Goal: Task Accomplishment & Management: Complete application form

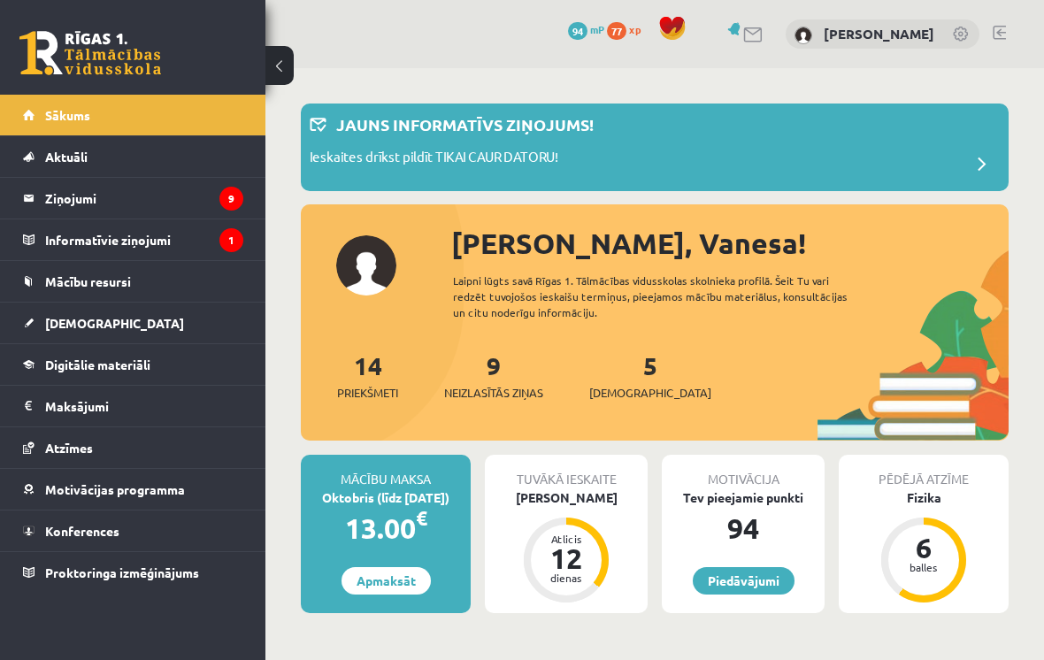
click at [77, 322] on span "[DEMOGRAPHIC_DATA]" at bounding box center [114, 323] width 139 height 16
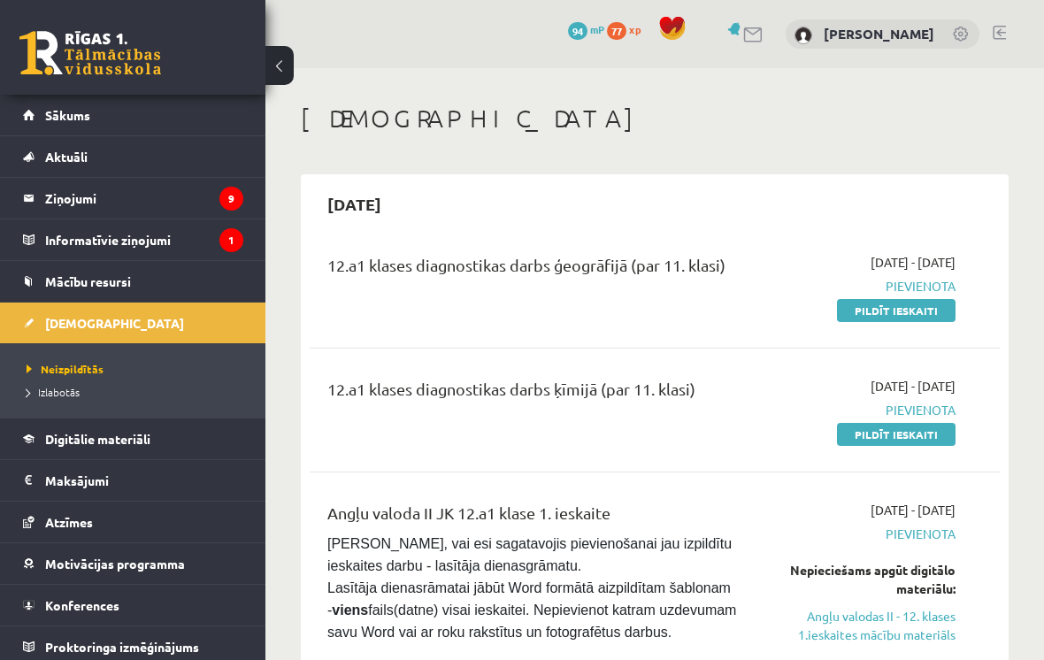
click at [868, 315] on link "Pildīt ieskaiti" at bounding box center [896, 310] width 119 height 23
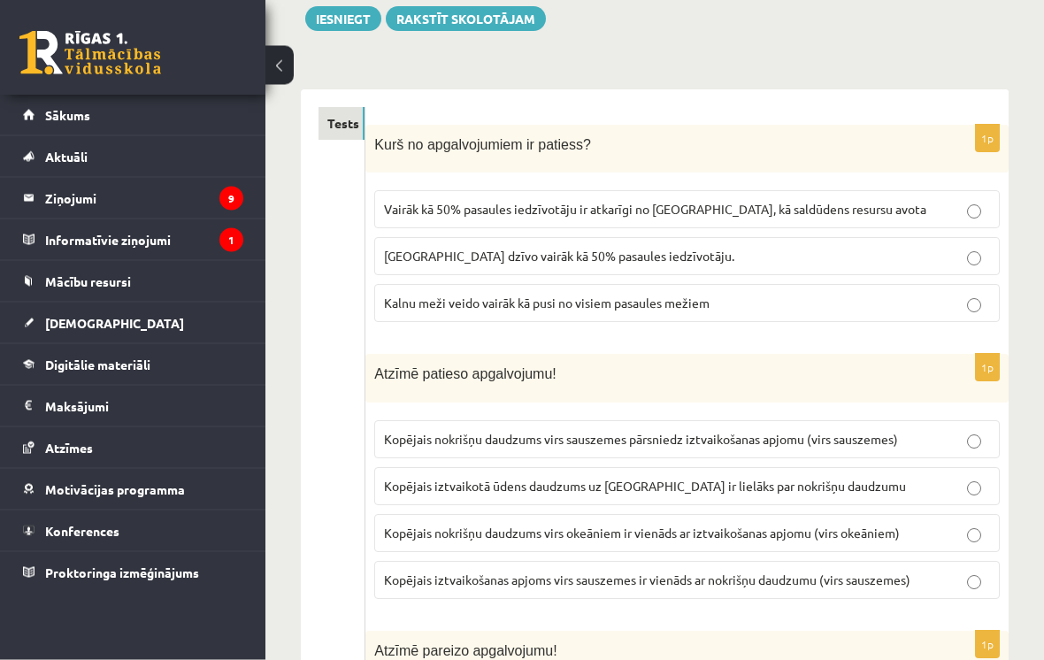
scroll to position [211, 0]
click at [438, 222] on label "Vairāk kā 50% pasaules iedzīvotāju ir atkarīgi no [GEOGRAPHIC_DATA], kā saldūde…" at bounding box center [687, 209] width 626 height 38
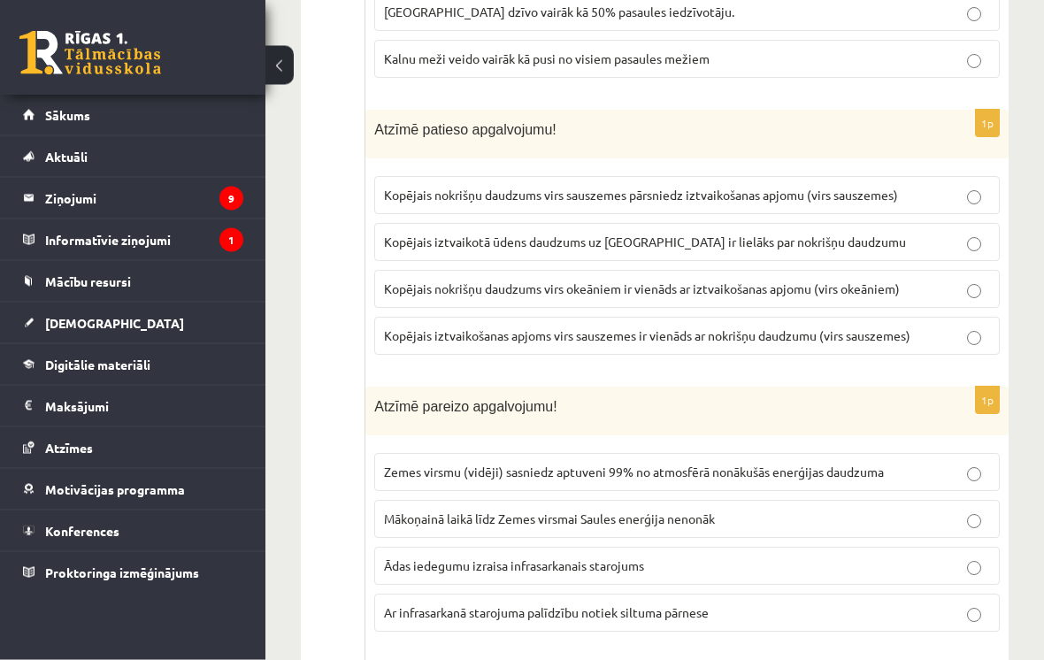
scroll to position [456, 0]
click at [416, 257] on label "Kopējais iztvaikotā ūdens daudzums uz [GEOGRAPHIC_DATA] ir lielāks par nokrišņu…" at bounding box center [687, 241] width 626 height 38
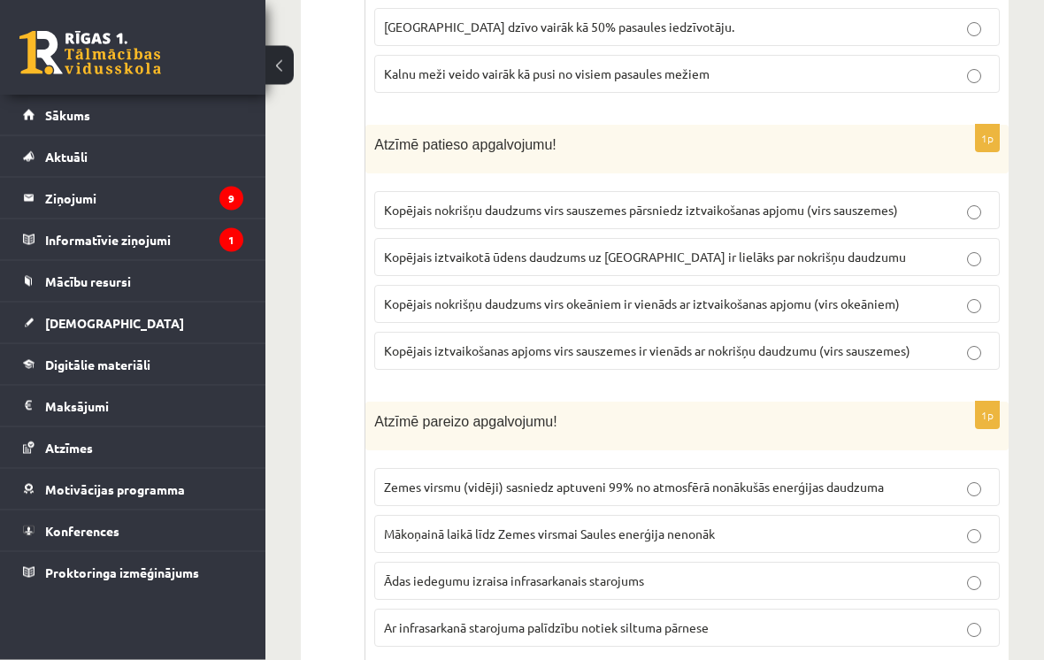
scroll to position [440, 0]
click at [417, 213] on span "Kopējais nokrišņu daudzums virs sauszemes pārsniedz iztvaikošanas apjomu (virs …" at bounding box center [641, 210] width 514 height 16
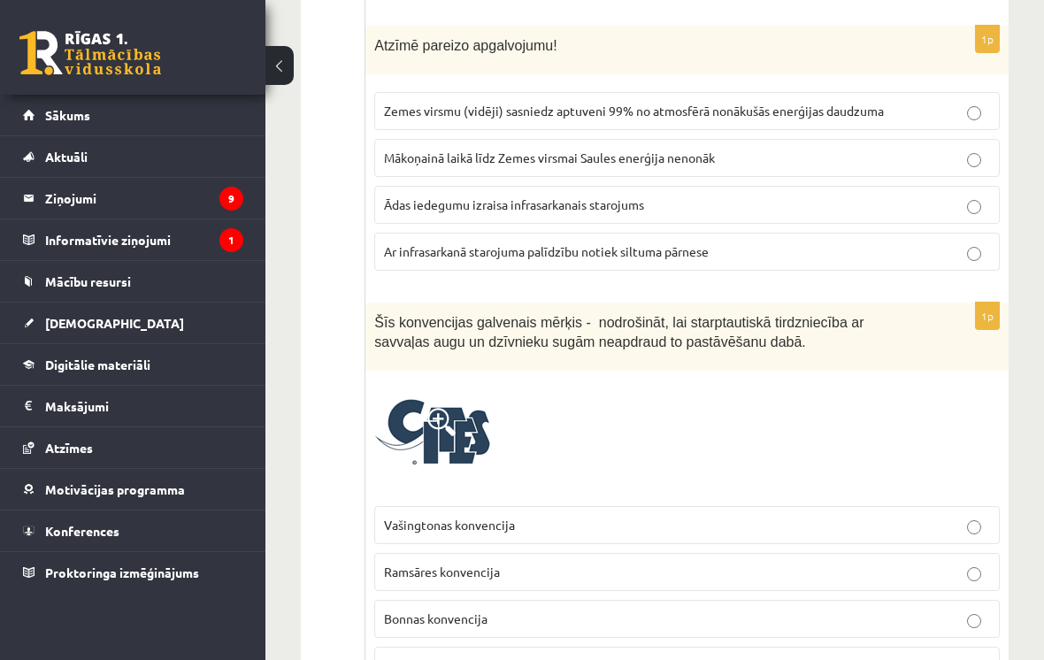
scroll to position [815, 0]
click at [432, 108] on span "Zemes virsmu (vidēji) sasniedz aptuveni 99% no atmosfērā nonākušās enerģijas da…" at bounding box center [634, 112] width 500 height 16
click at [479, 244] on span "Ar infrasarkanā starojuma palīdzību notiek siltuma pārnese" at bounding box center [546, 252] width 325 height 16
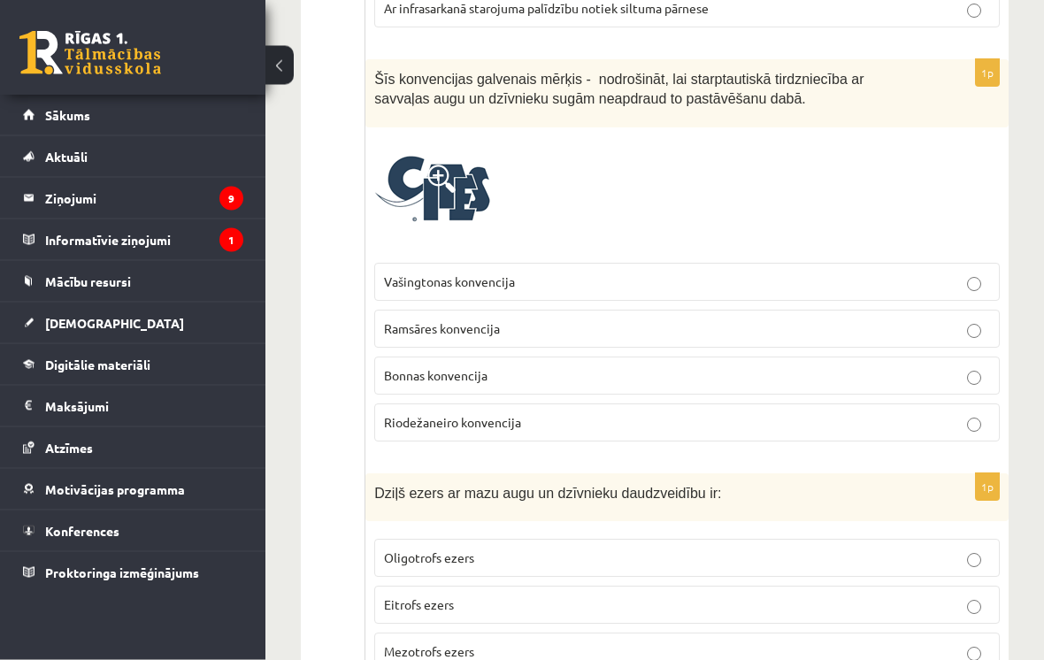
scroll to position [1059, 0]
click at [426, 278] on span "Vašingtonas konvencija" at bounding box center [449, 281] width 131 height 16
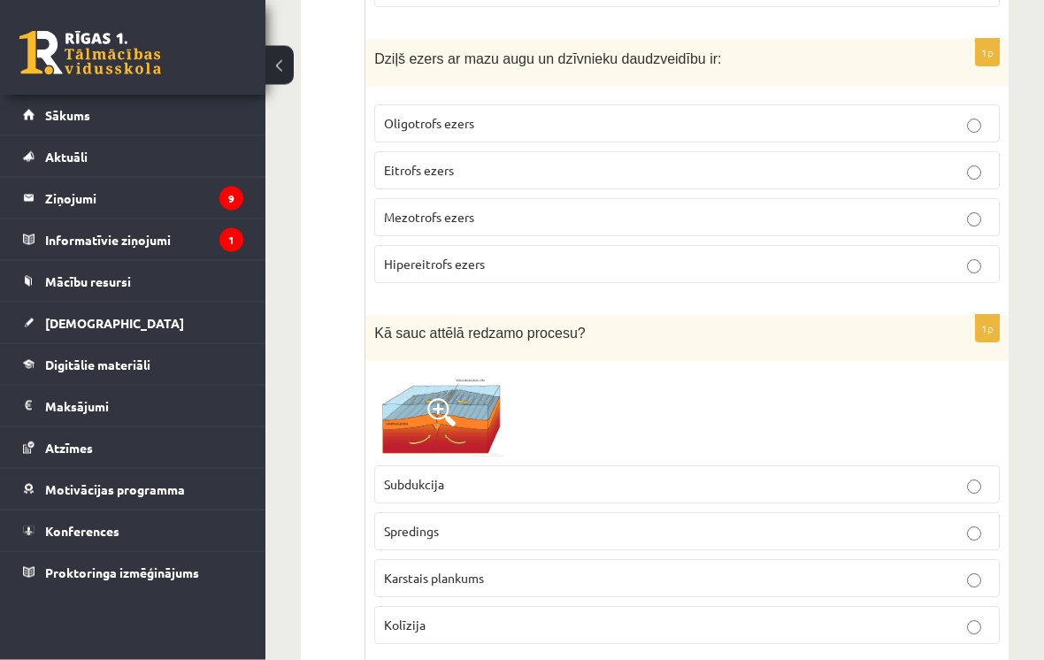
scroll to position [1493, 0]
click at [501, 110] on label "Oligotrofs ezers" at bounding box center [687, 123] width 626 height 38
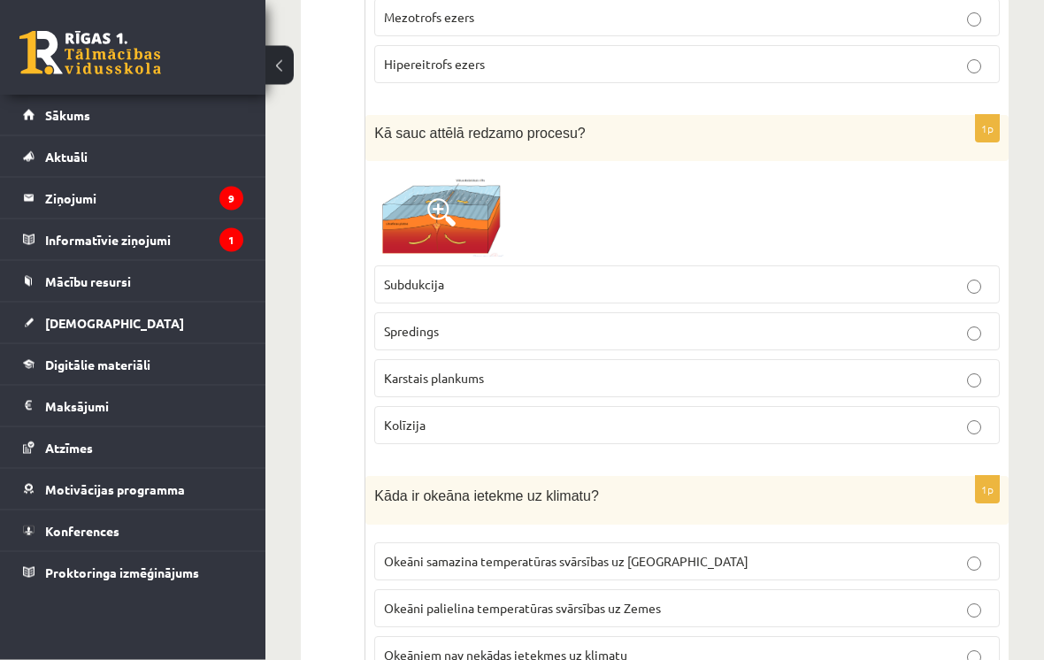
scroll to position [1693, 0]
click at [424, 411] on label "Kolīzija" at bounding box center [687, 425] width 626 height 38
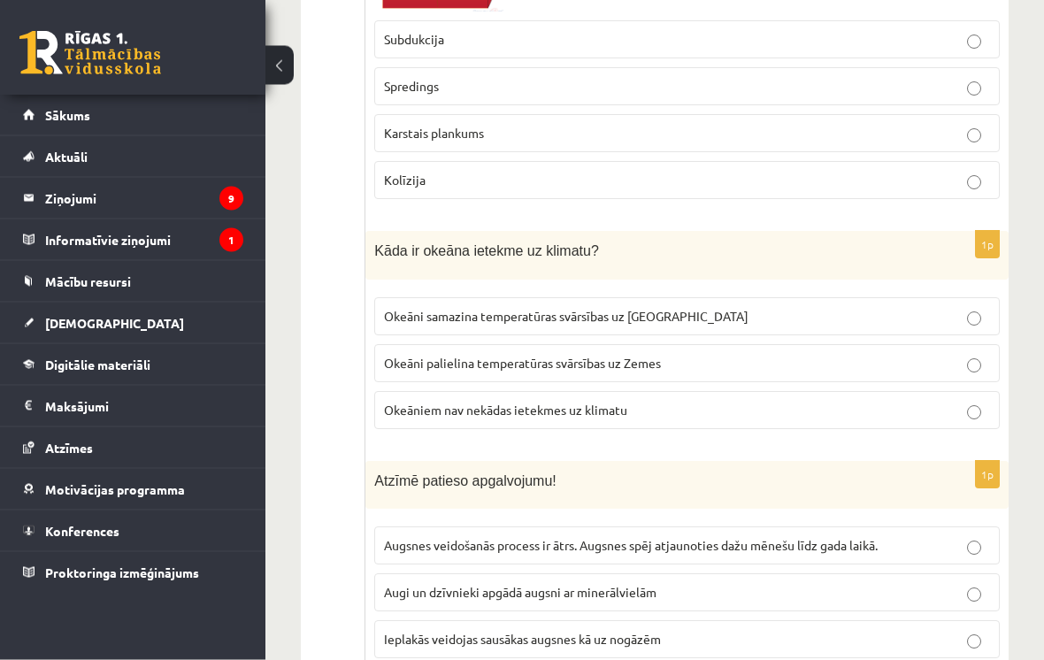
scroll to position [1939, 0]
click at [473, 391] on label "Okeāniem nav nekādas ietekmes uz klimatu" at bounding box center [687, 410] width 626 height 38
click at [449, 355] on span "Okeāni palielina temperatūras svārsības uz Zemes" at bounding box center [522, 363] width 277 height 16
click at [479, 315] on span "Okeāni samazina temperatūras svārsības uz [GEOGRAPHIC_DATA]" at bounding box center [566, 316] width 365 height 16
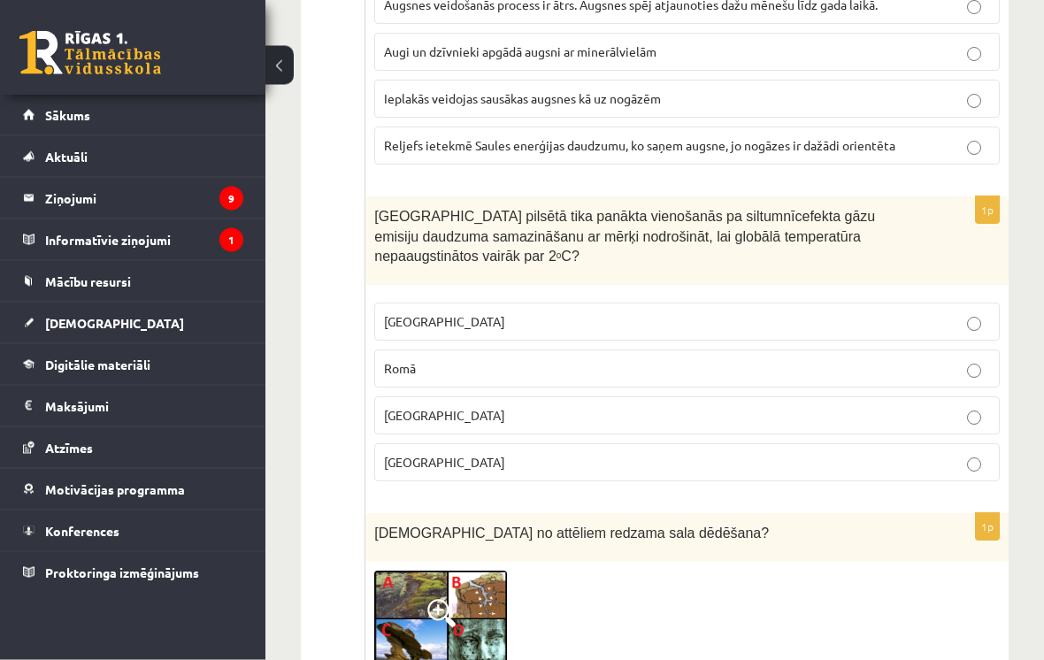
scroll to position [2479, 0]
click at [791, 464] on p "[GEOGRAPHIC_DATA]" at bounding box center [687, 462] width 606 height 19
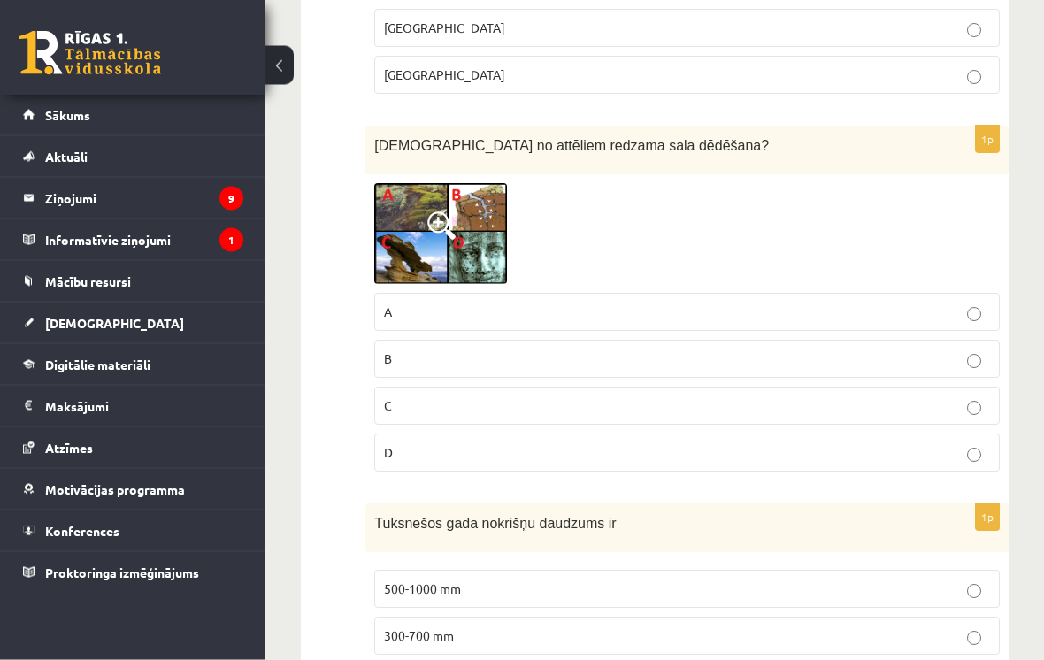
scroll to position [2867, 0]
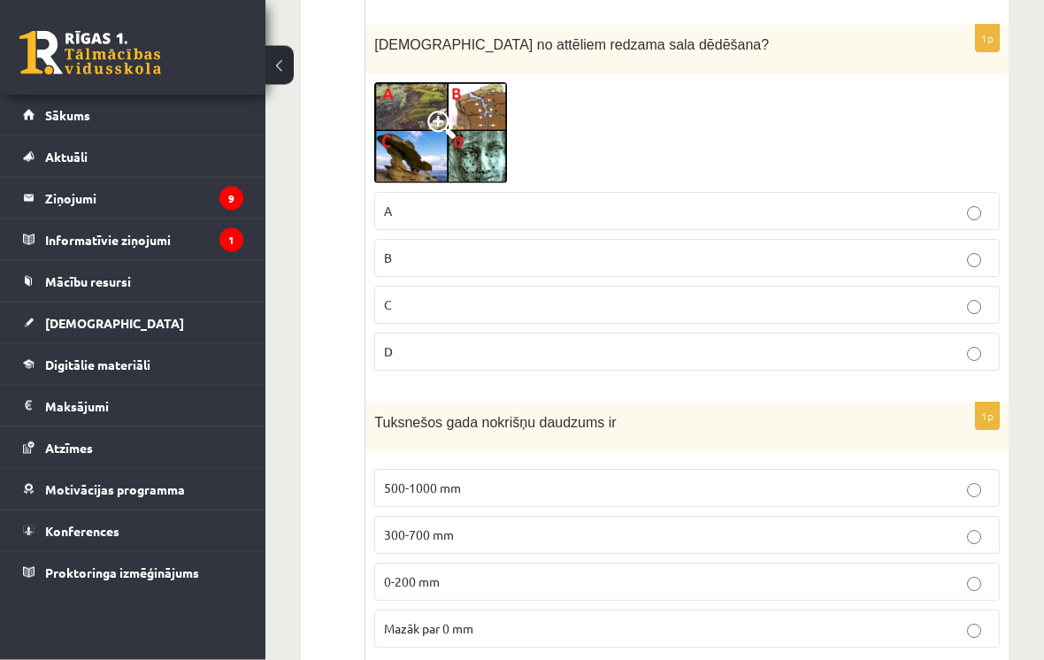
click at [405, 240] on label "B" at bounding box center [687, 259] width 626 height 38
click at [409, 249] on p "B" at bounding box center [687, 258] width 606 height 19
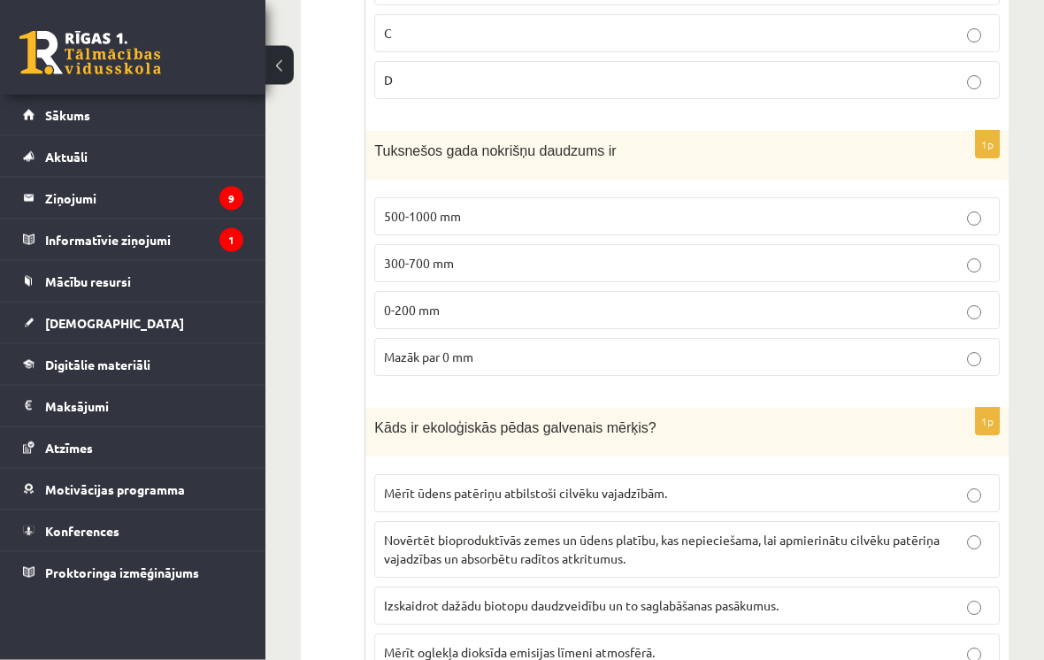
scroll to position [3239, 0]
click at [424, 316] on label "0-200 mm" at bounding box center [687, 310] width 626 height 38
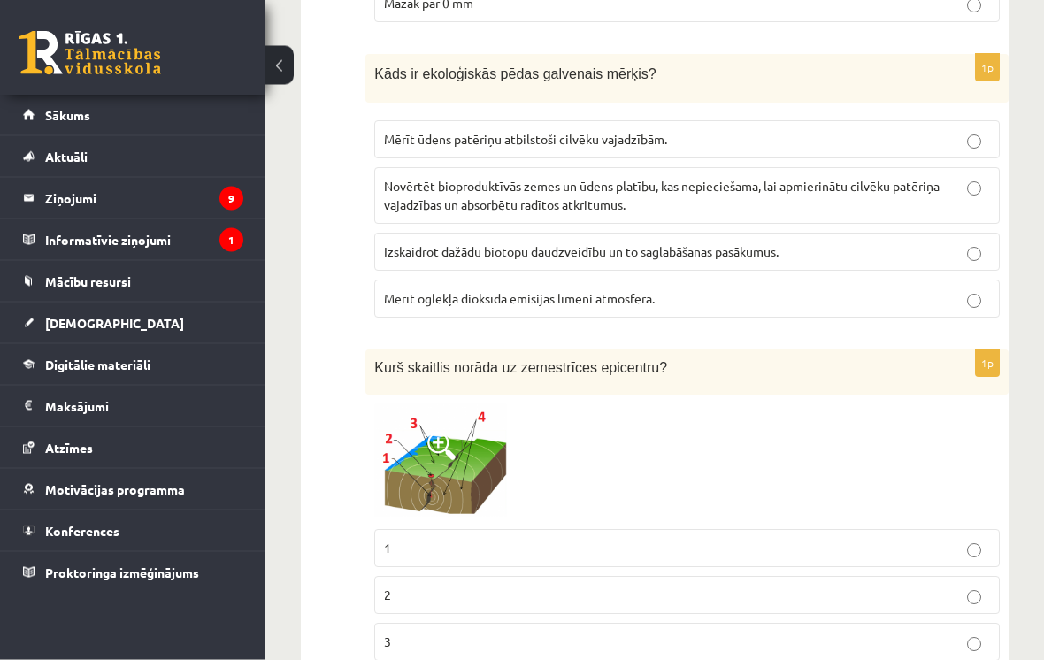
scroll to position [3592, 0]
click at [475, 179] on span "Novērtēt bioproduktīvās zemes un ūdens platību, kas nepieciešama, lai apmierinā…" at bounding box center [662, 196] width 556 height 35
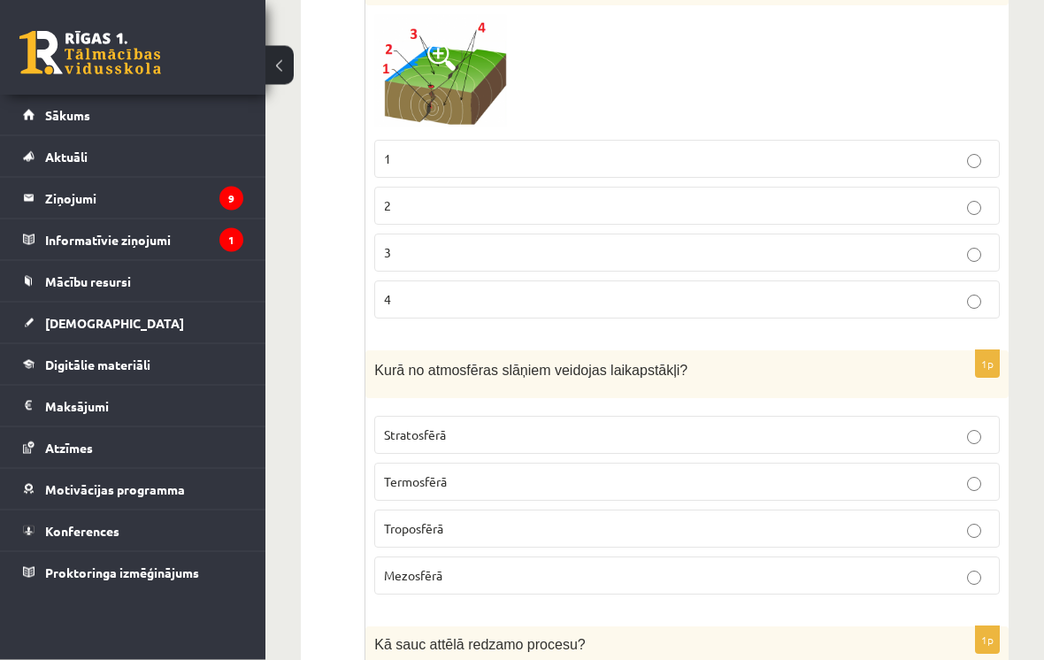
scroll to position [3982, 0]
click at [400, 243] on p "3" at bounding box center [687, 252] width 606 height 19
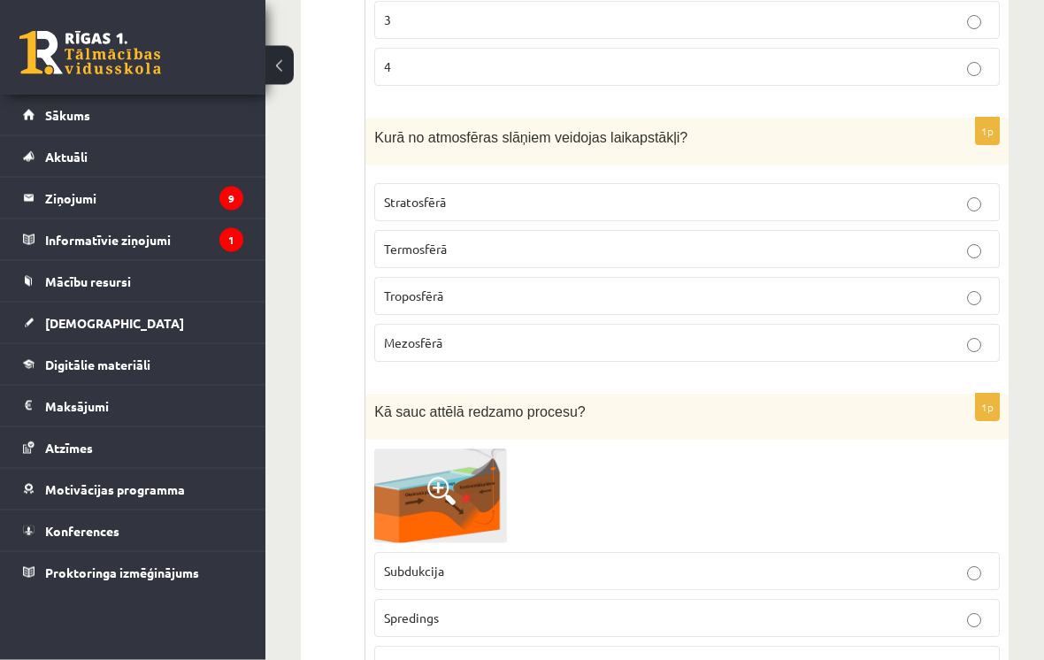
scroll to position [4215, 0]
click at [403, 296] on label "Troposfērā" at bounding box center [687, 296] width 626 height 38
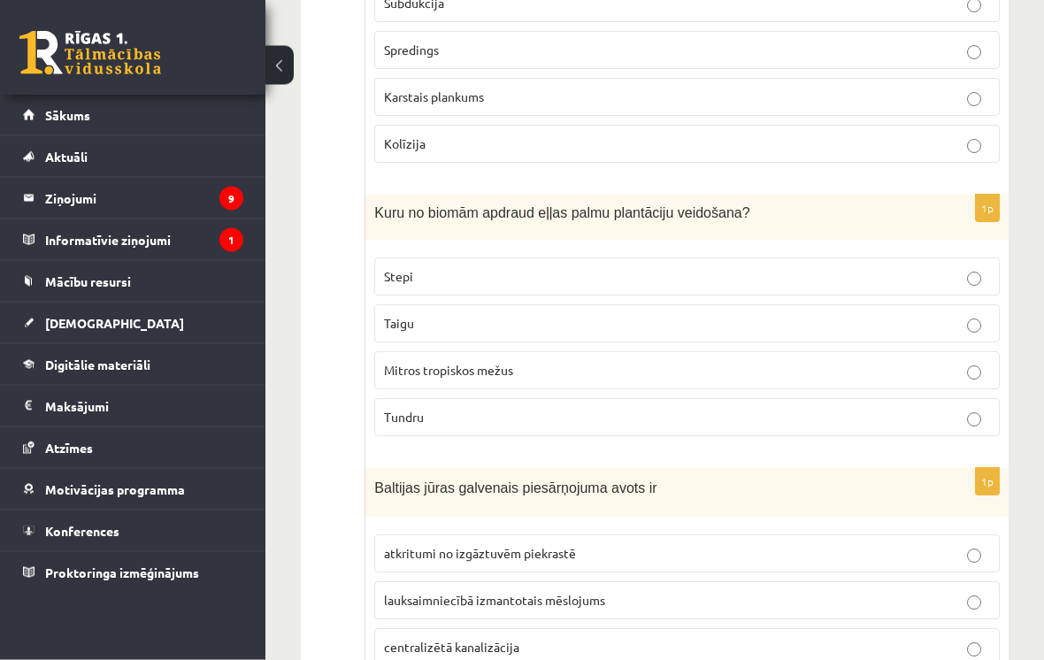
scroll to position [4783, 0]
click at [426, 362] on span "Mitros tropiskos mežus" at bounding box center [448, 370] width 129 height 16
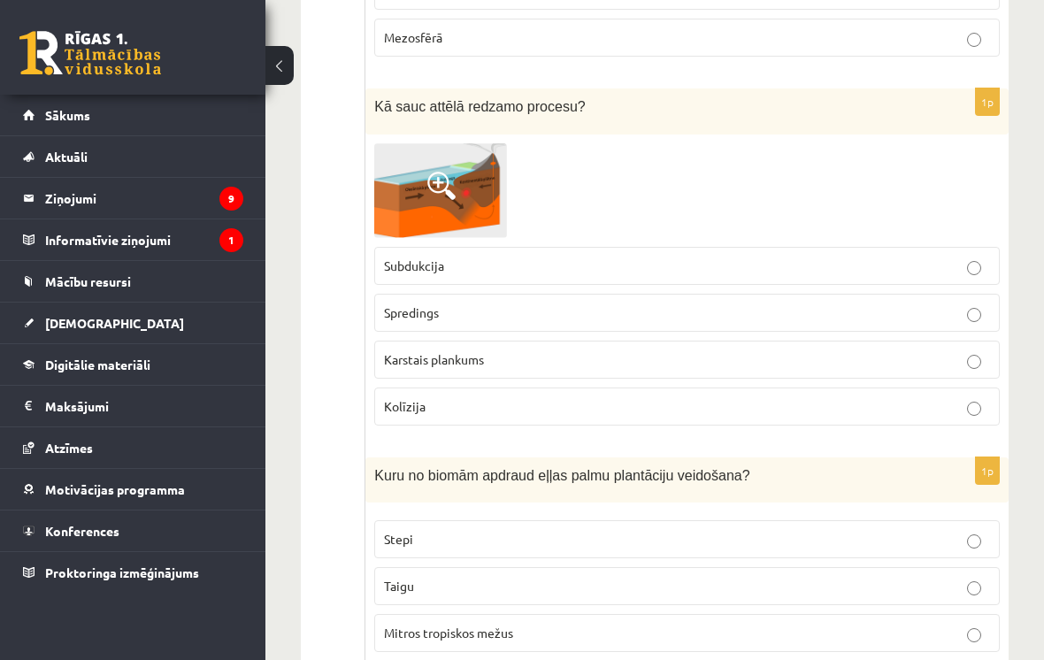
scroll to position [4519, 0]
click at [442, 185] on span at bounding box center [441, 187] width 28 height 28
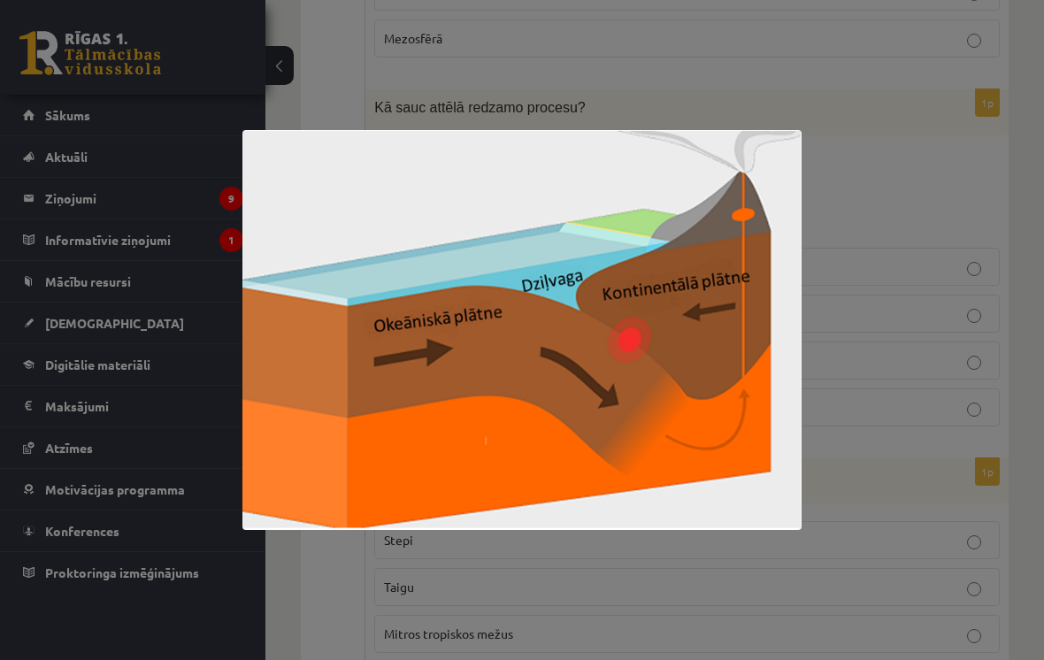
click at [929, 165] on div at bounding box center [522, 330] width 1044 height 660
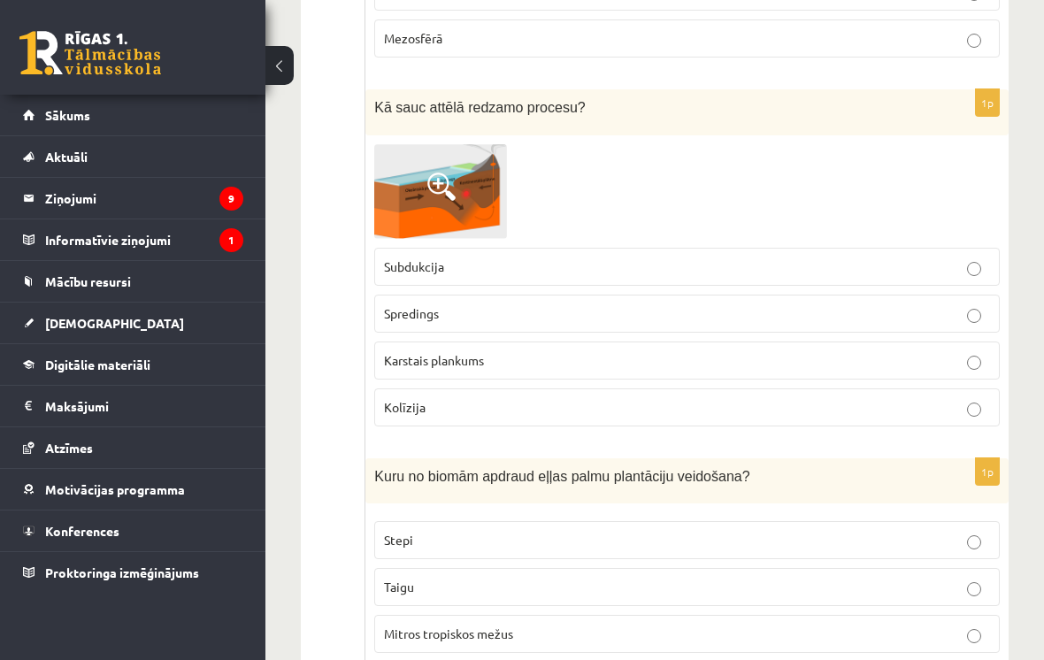
click at [968, 144] on div at bounding box center [687, 191] width 626 height 95
click at [410, 176] on img at bounding box center [440, 191] width 133 height 95
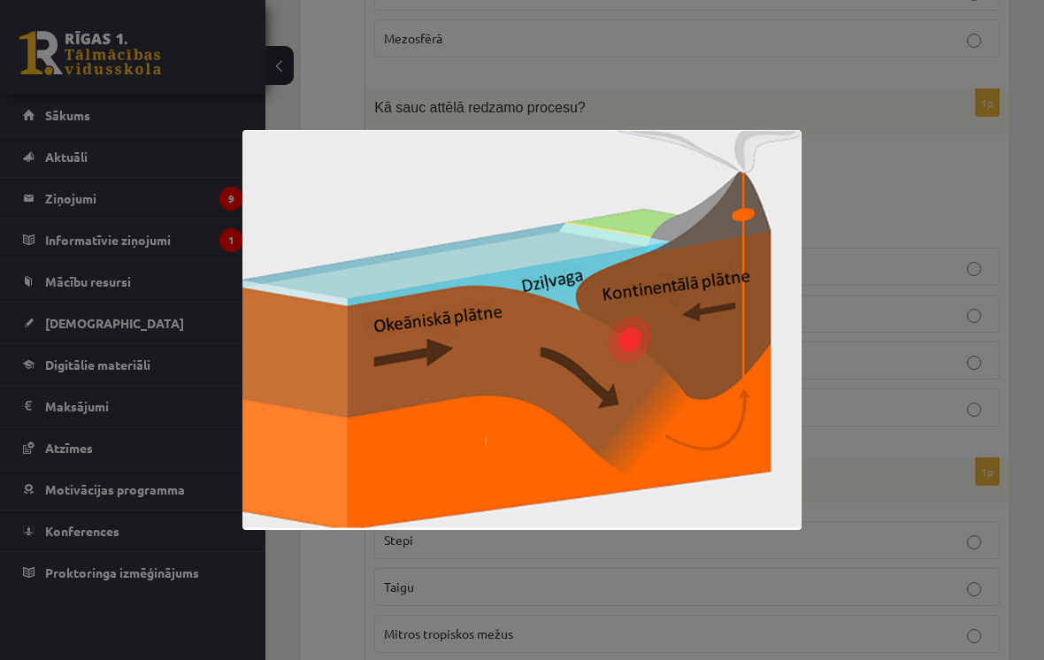
click at [420, 128] on div at bounding box center [522, 330] width 1044 height 660
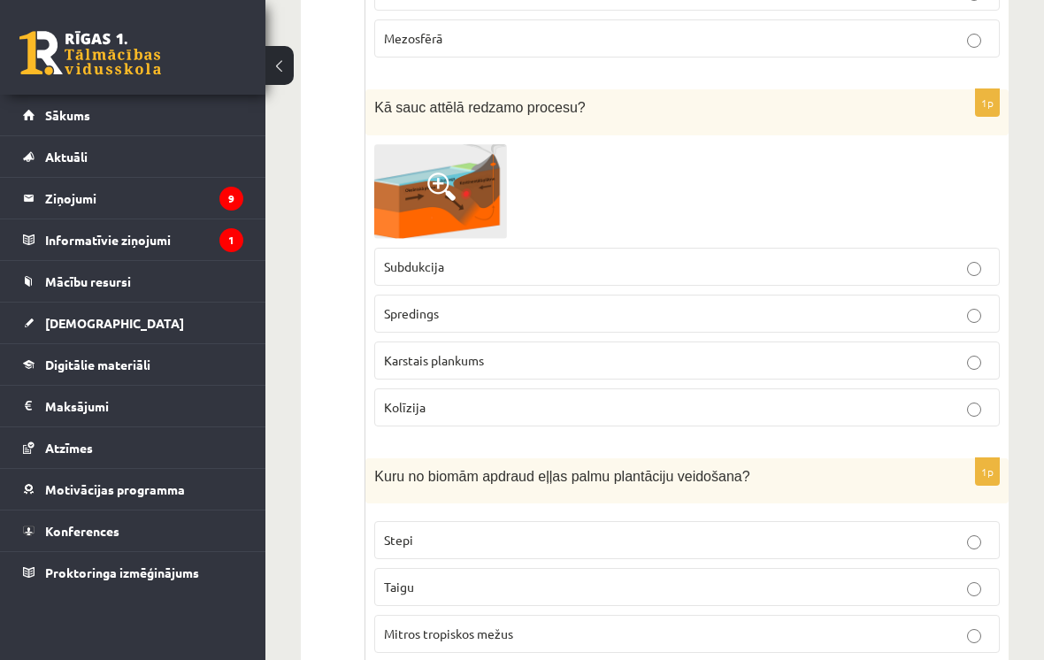
click at [376, 70] on div "1p Kurš no apgalvojumiem ir patiess? Vairāk kā 50% pasaules iedzīvotāju ir atka…" at bounding box center [686, 375] width 643 height 9189
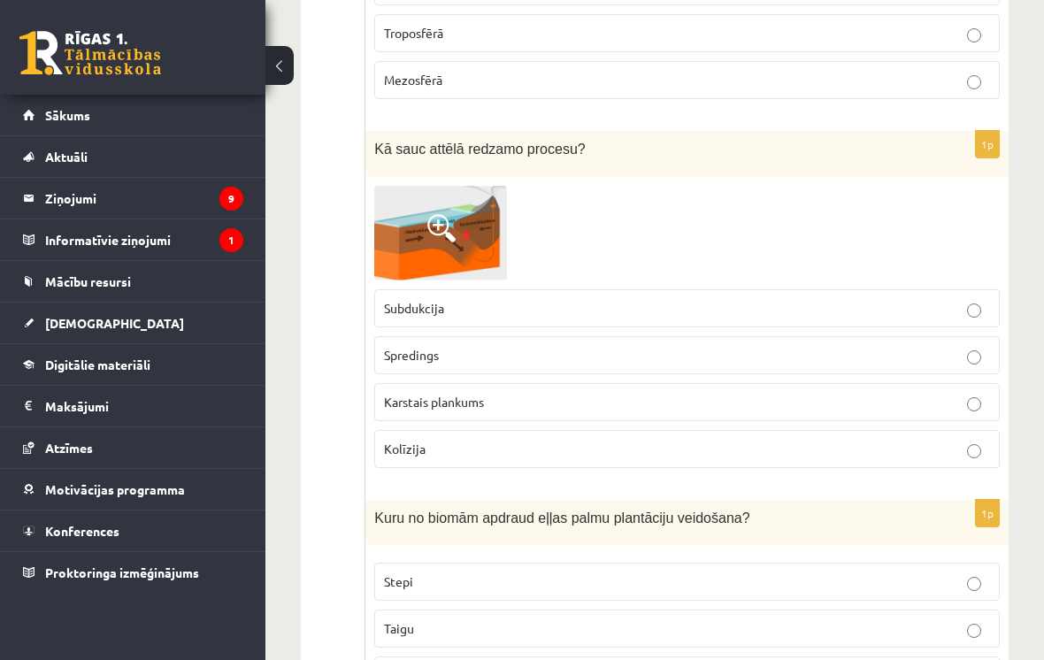
scroll to position [4475, 0]
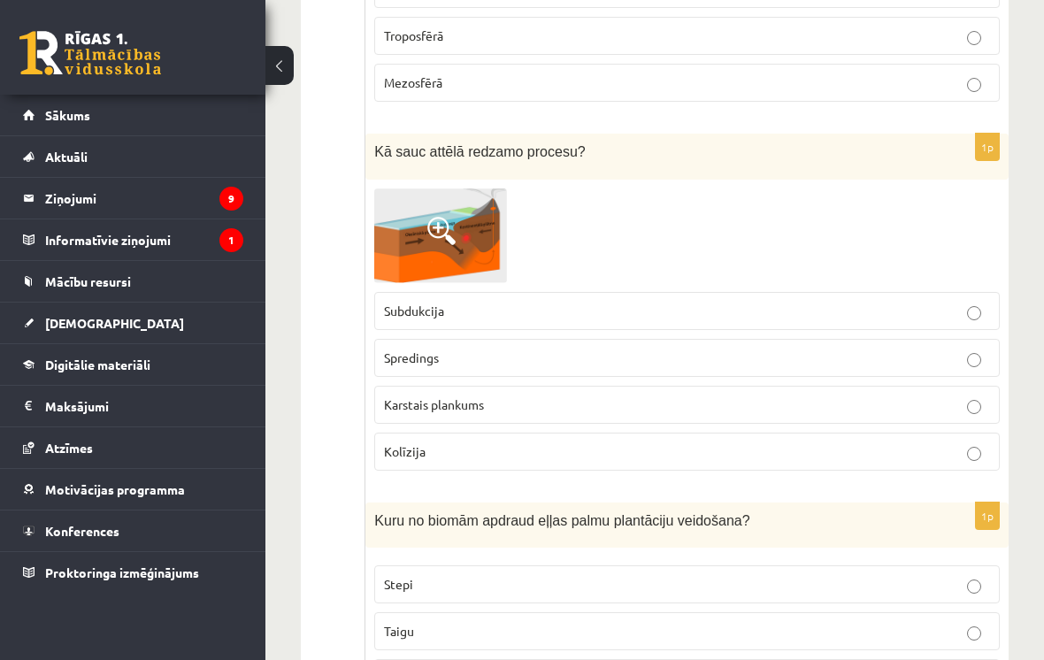
click at [447, 205] on img at bounding box center [440, 235] width 133 height 95
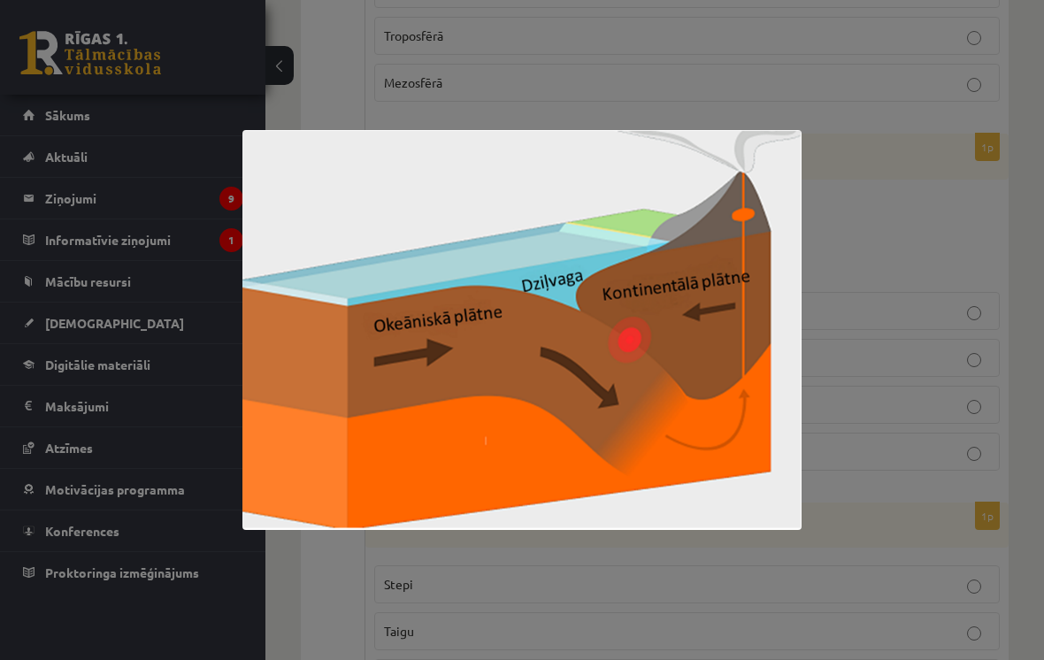
click at [511, 78] on div at bounding box center [522, 330] width 1044 height 660
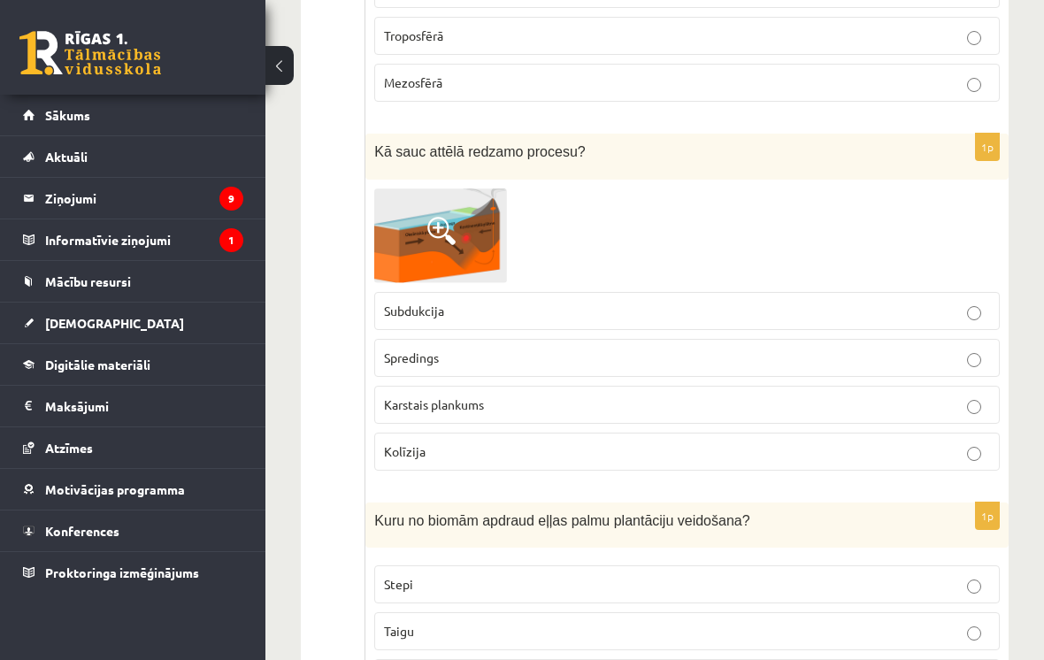
click at [408, 305] on span "Subdukcija" at bounding box center [414, 311] width 60 height 16
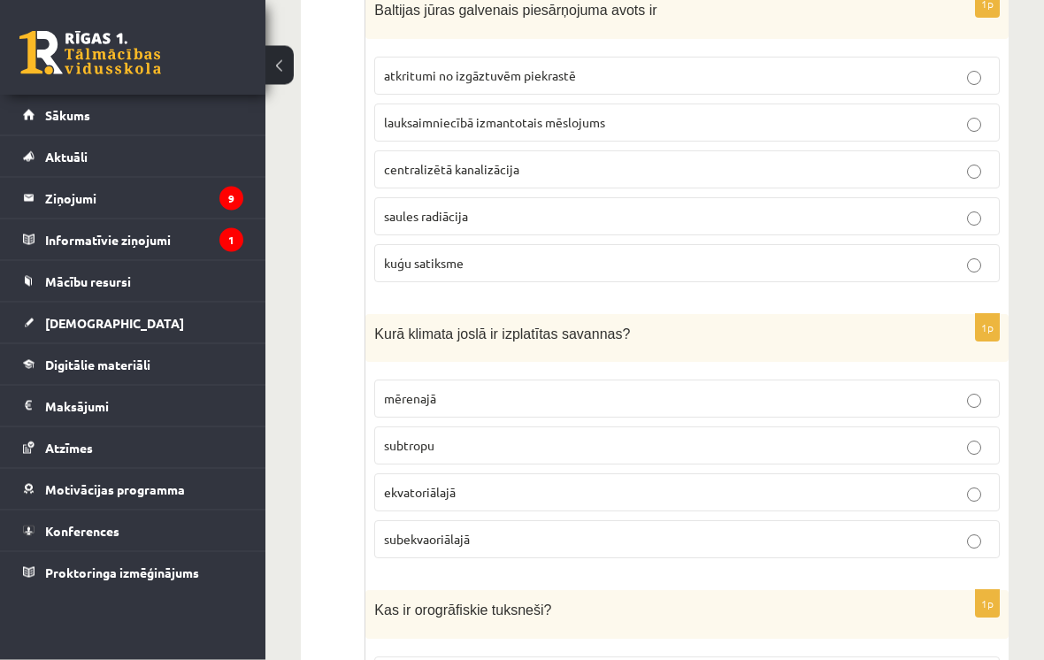
scroll to position [5261, 0]
click at [405, 114] on span "lauksaimniecībā izmantotais mēslojums" at bounding box center [494, 122] width 221 height 16
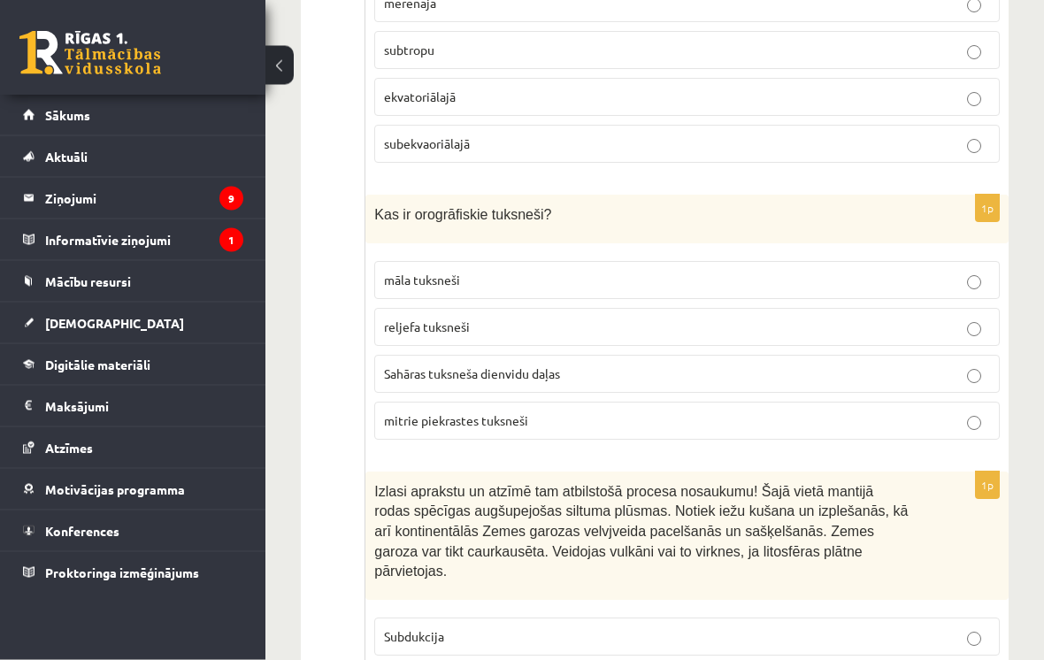
scroll to position [5657, 0]
click at [409, 41] on span "subtropu" at bounding box center [409, 49] width 50 height 16
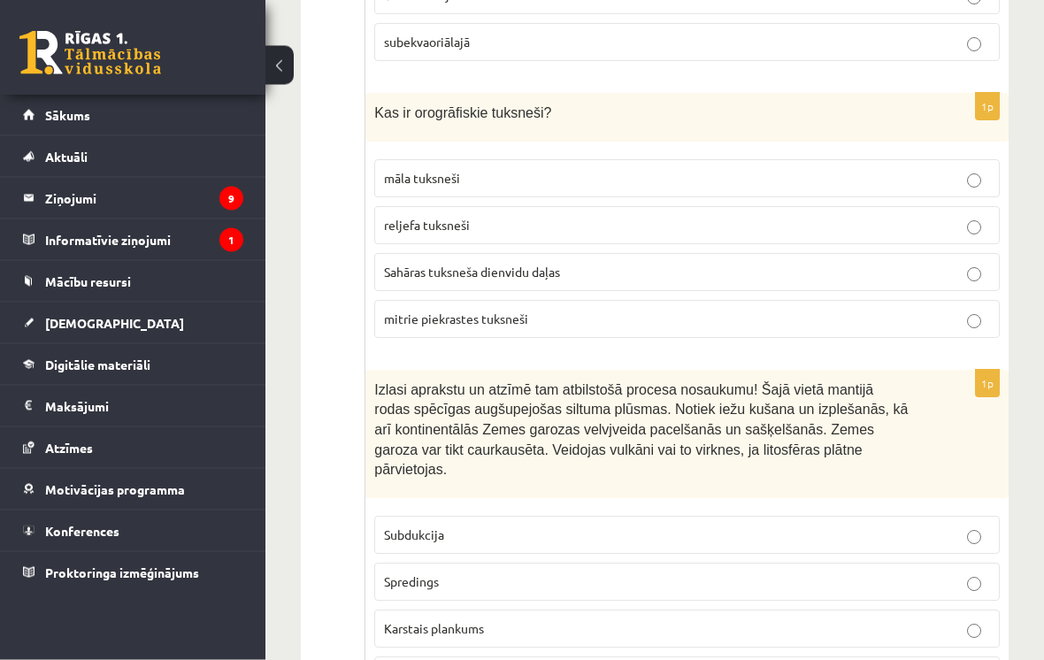
scroll to position [5758, 0]
click at [402, 217] on span "reljefa tuksneši" at bounding box center [427, 225] width 86 height 16
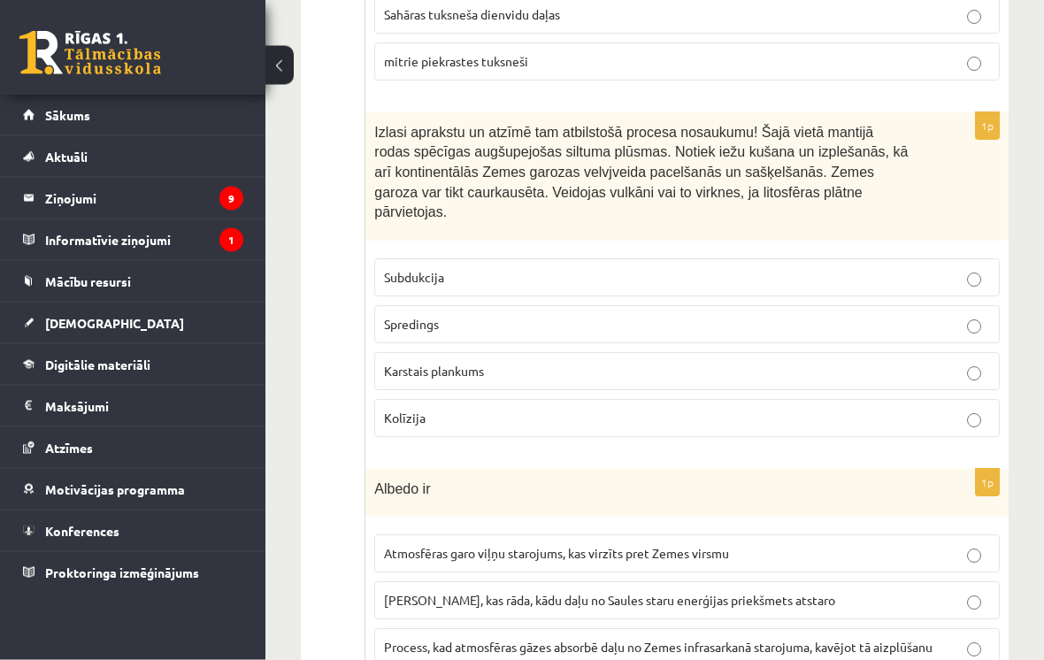
scroll to position [6016, 0]
click at [406, 363] on span "Karstais plankums" at bounding box center [434, 371] width 100 height 16
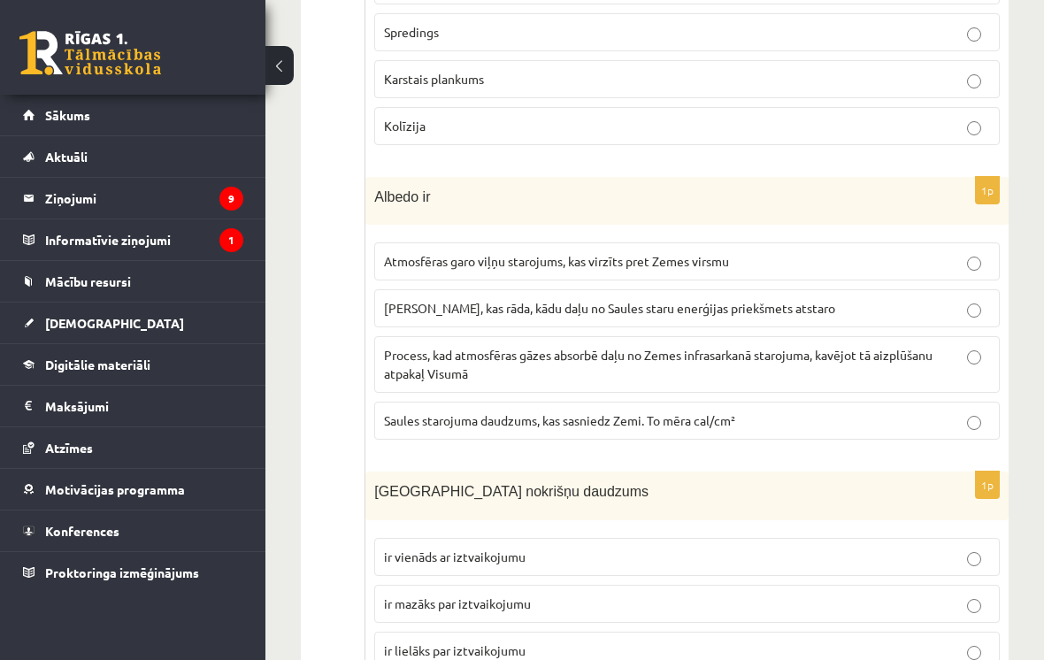
scroll to position [6307, 0]
click at [479, 413] on span "Saules starojuma daudzums, kas sasniedz Zemi. To mēra cal/cm²" at bounding box center [559, 421] width 351 height 16
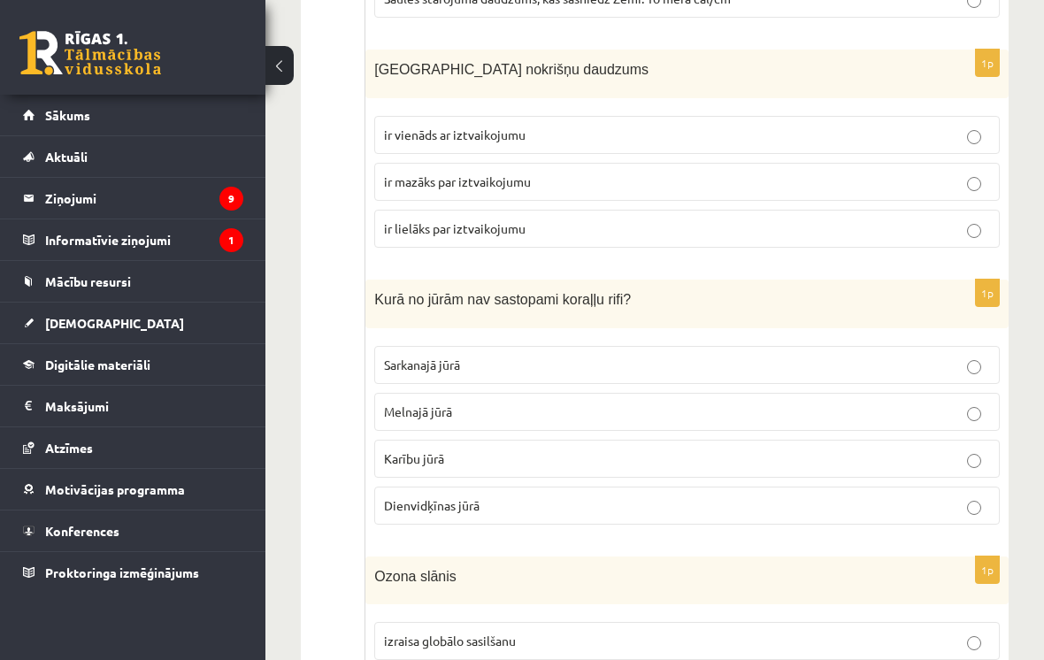
scroll to position [6729, 0]
click at [400, 404] on span "Melnajā jūrā" at bounding box center [418, 412] width 68 height 16
click at [419, 174] on span "ir mazāks par iztvaikojumu" at bounding box center [457, 182] width 147 height 16
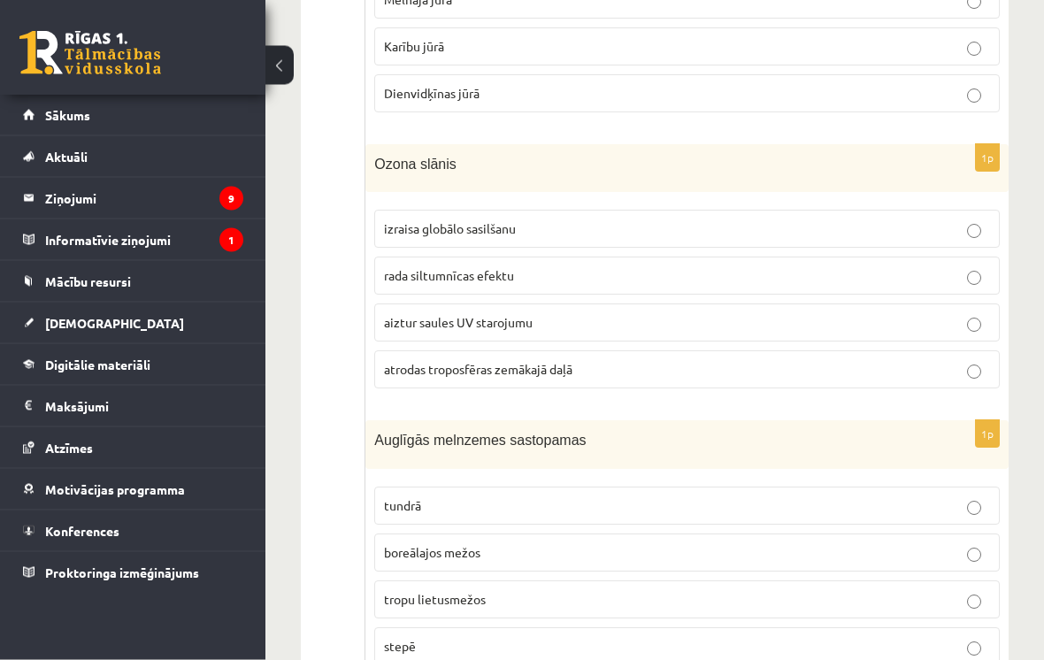
scroll to position [7142, 0]
click at [413, 317] on label "aiztur saules UV starojumu" at bounding box center [687, 322] width 626 height 38
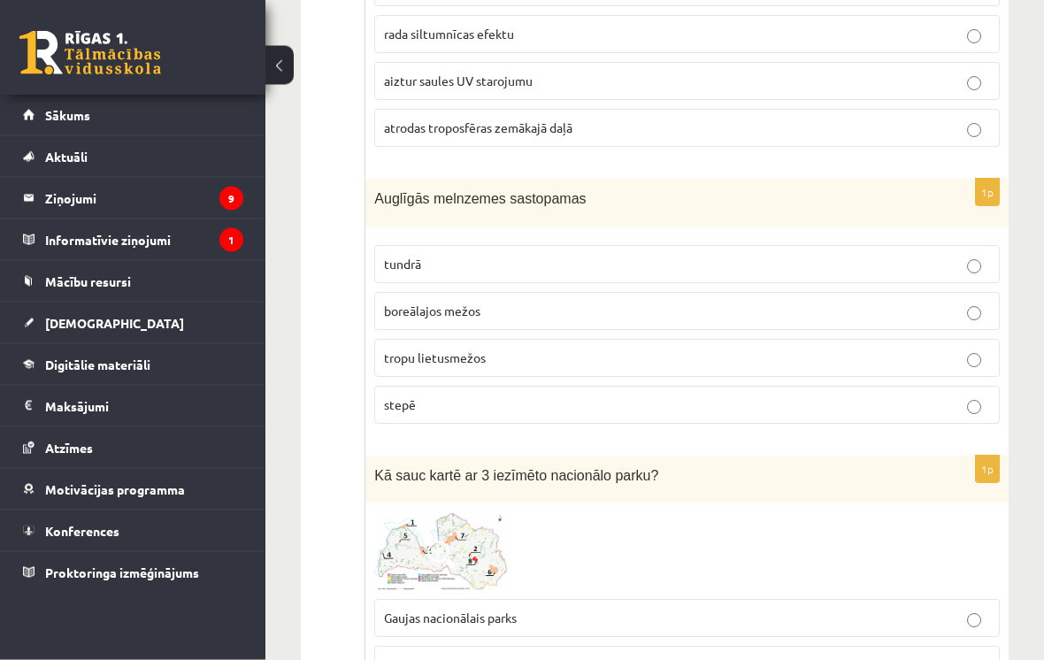
scroll to position [7383, 0]
click at [427, 395] on p "stepē" at bounding box center [687, 404] width 606 height 19
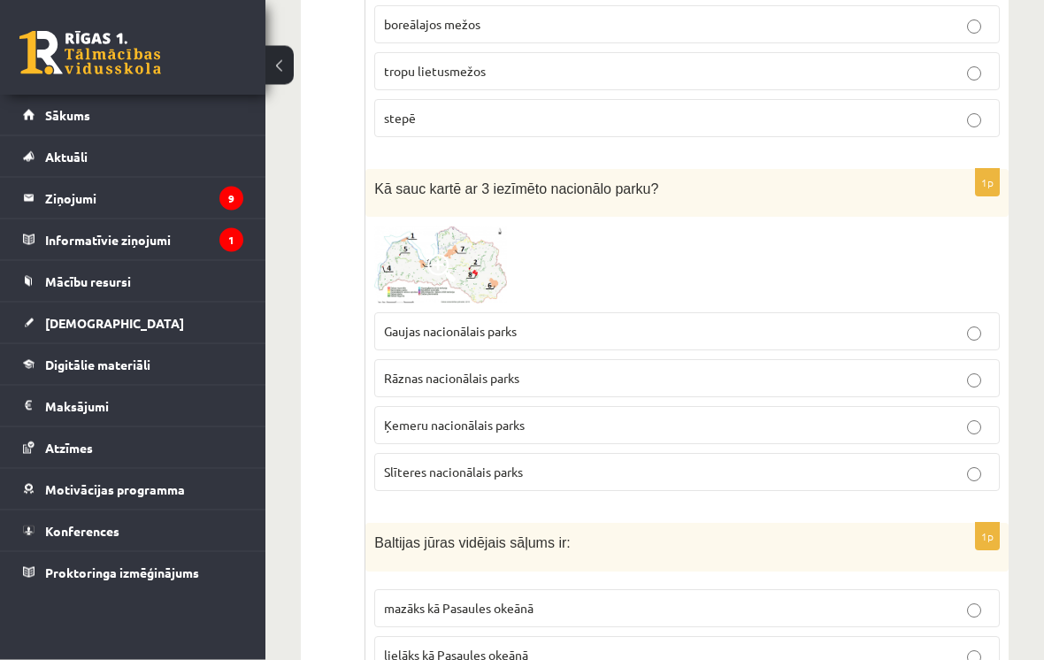
scroll to position [7670, 0]
click at [461, 323] on span "Gaujas nacionālais parks" at bounding box center [450, 331] width 133 height 16
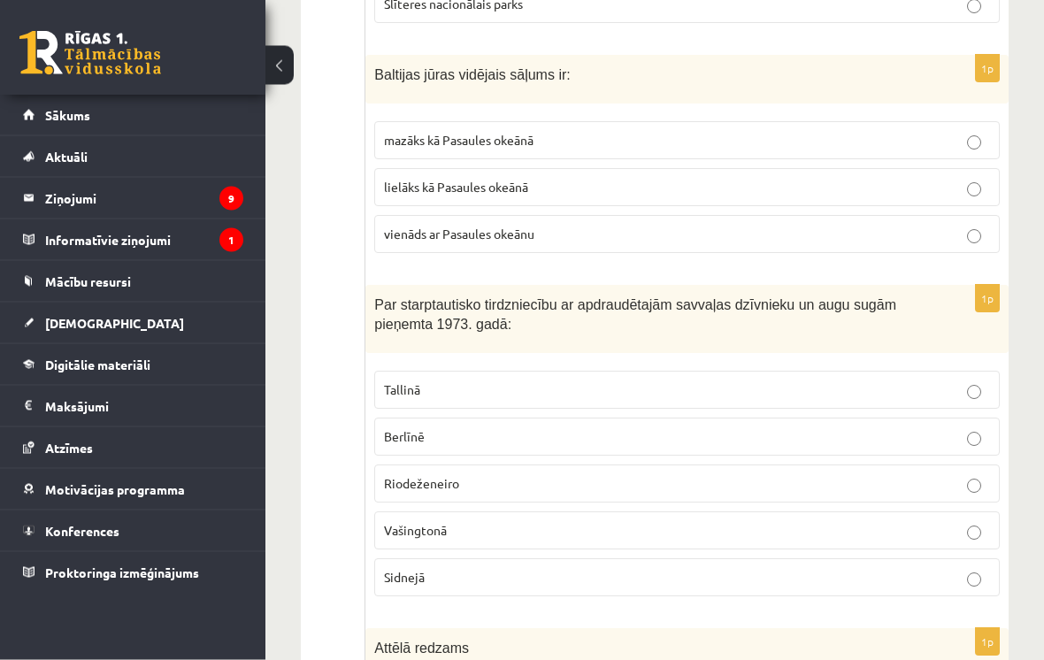
scroll to position [8138, 0]
click at [423, 131] on p "mazāks kā Pasaules okeānā" at bounding box center [687, 140] width 606 height 19
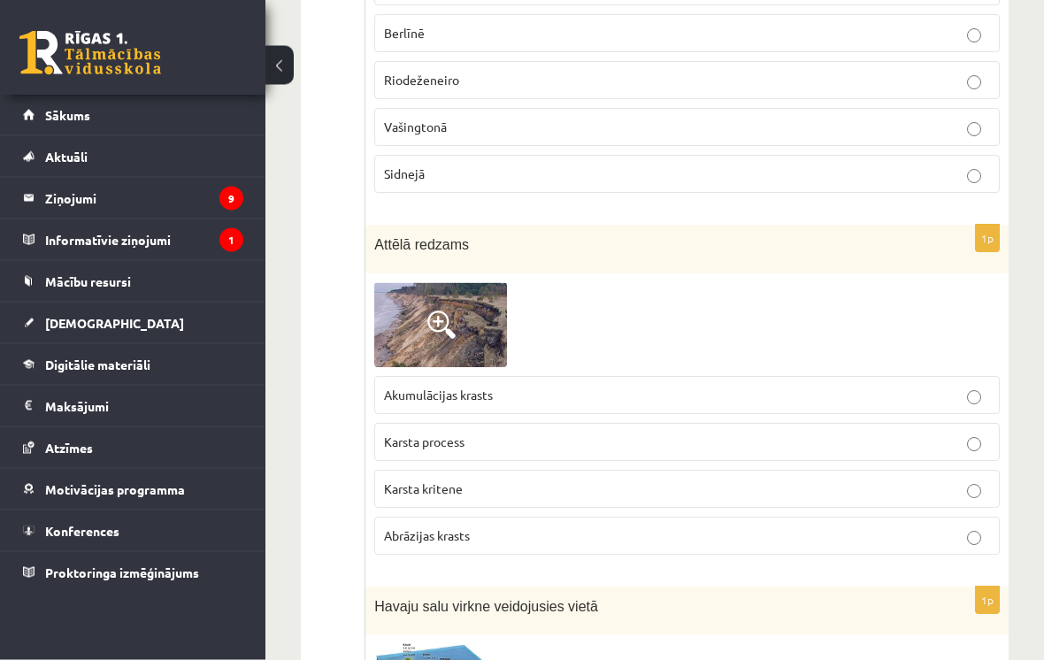
scroll to position [8549, 0]
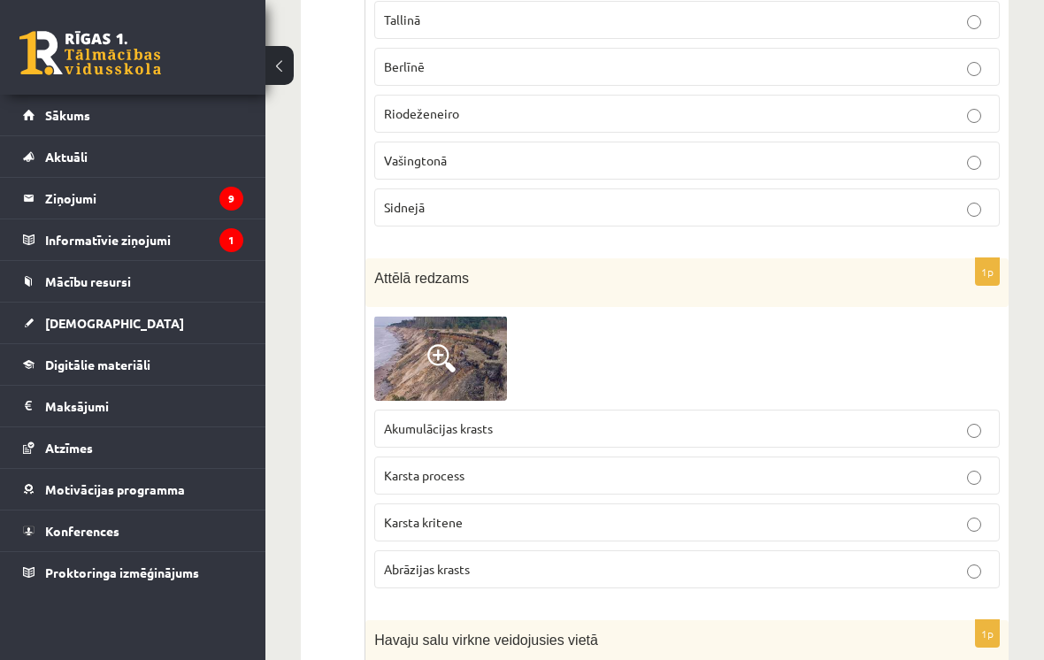
click at [419, 152] on span "Vašingtonā" at bounding box center [415, 160] width 63 height 16
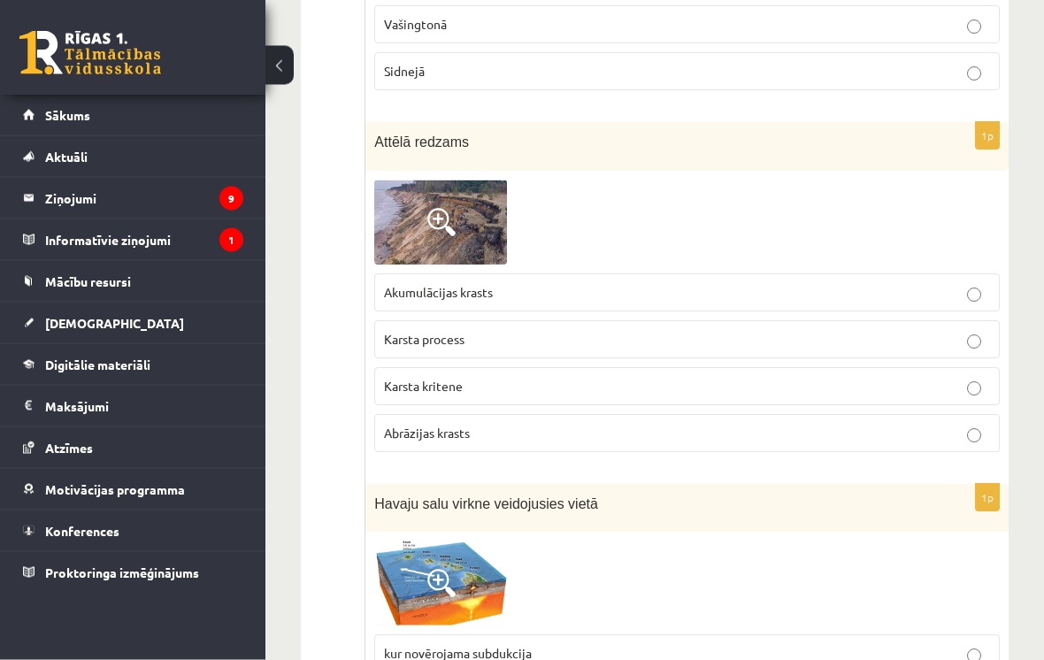
scroll to position [8644, 0]
click at [406, 331] on span "Karsta process" at bounding box center [424, 339] width 81 height 16
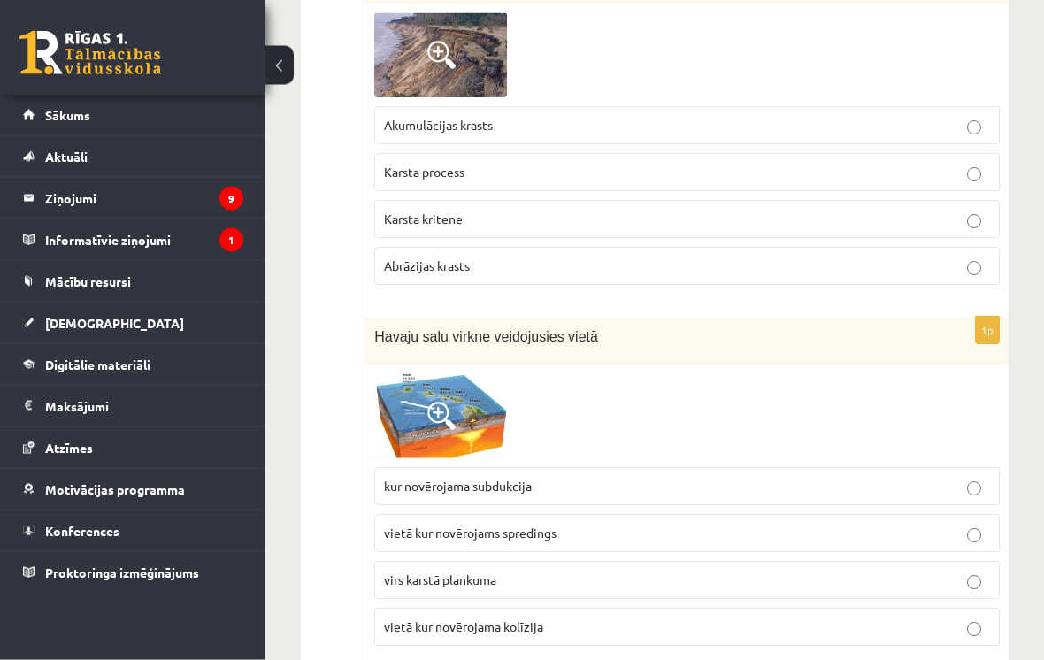
scroll to position [8839, 0]
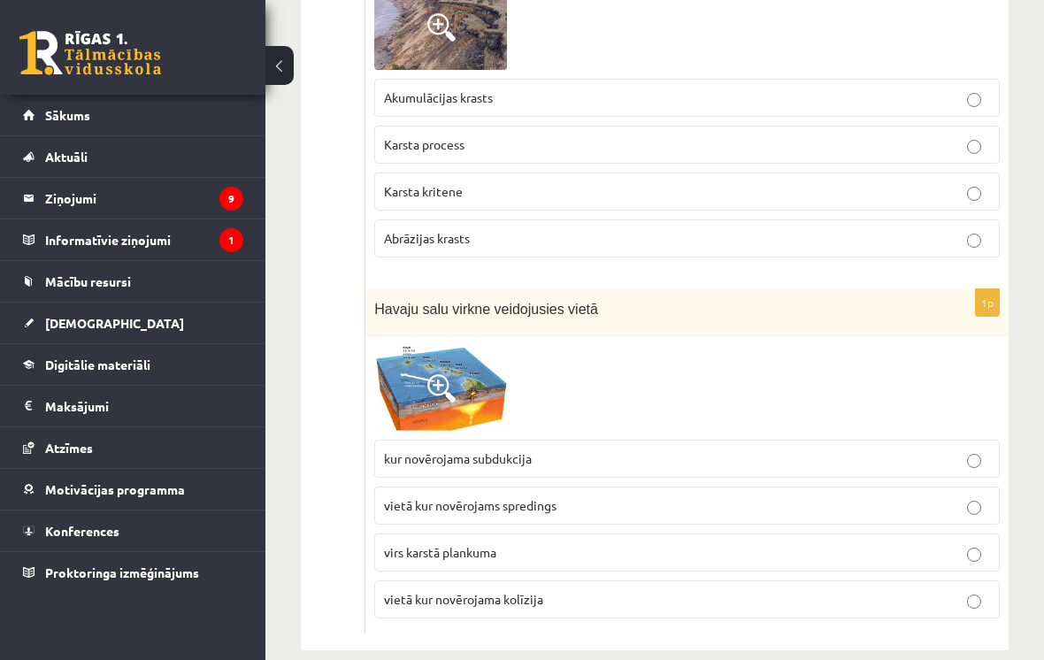
click at [384, 544] on span "virs karstā plankuma" at bounding box center [440, 552] width 112 height 16
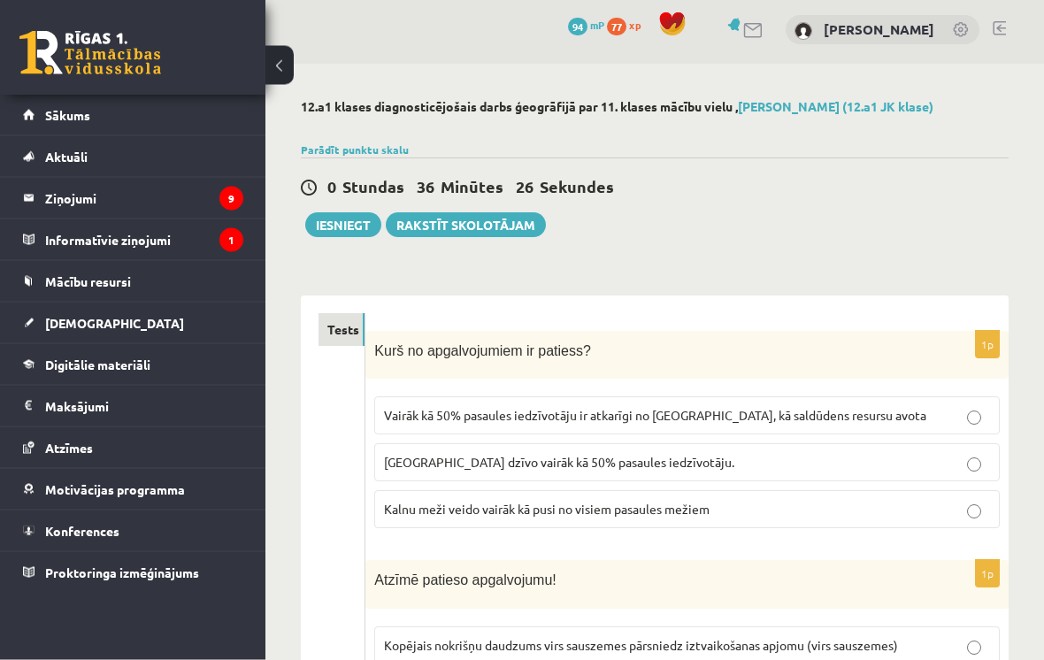
scroll to position [0, 0]
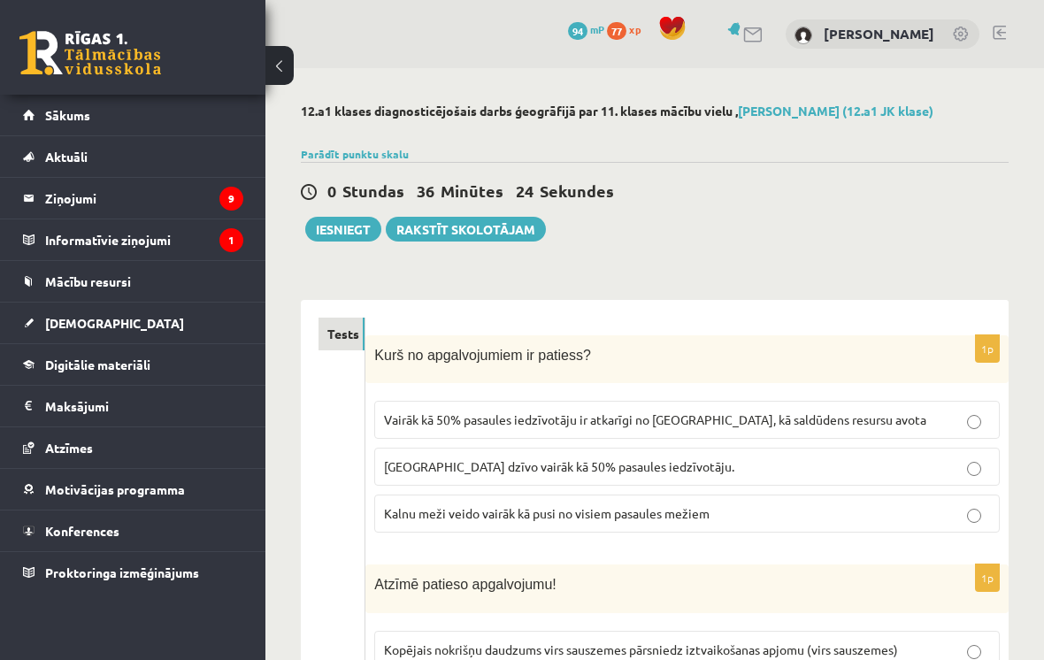
click at [346, 231] on button "Iesniegt" at bounding box center [343, 229] width 76 height 25
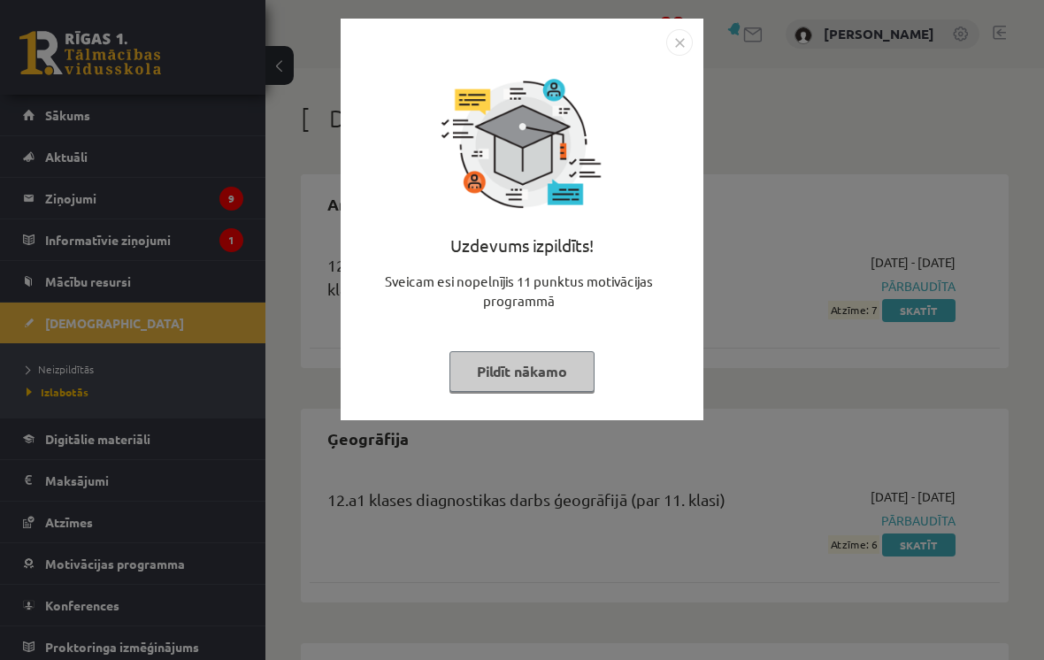
click at [677, 45] on img "Close" at bounding box center [679, 42] width 27 height 27
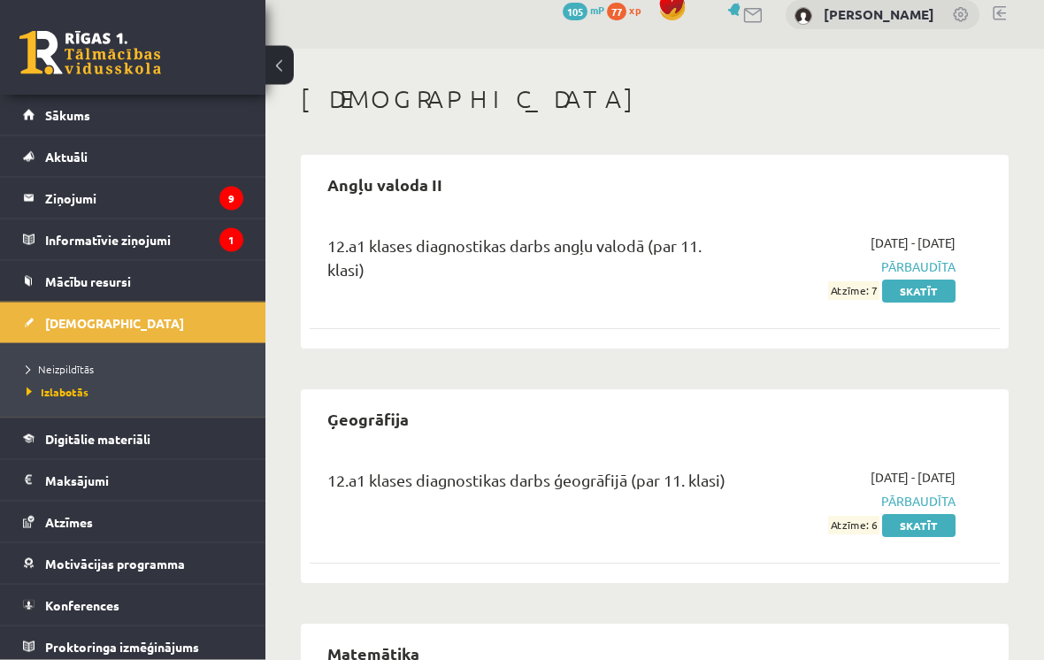
scroll to position [19, 0]
click at [918, 530] on link "Skatīt" at bounding box center [918, 526] width 73 height 23
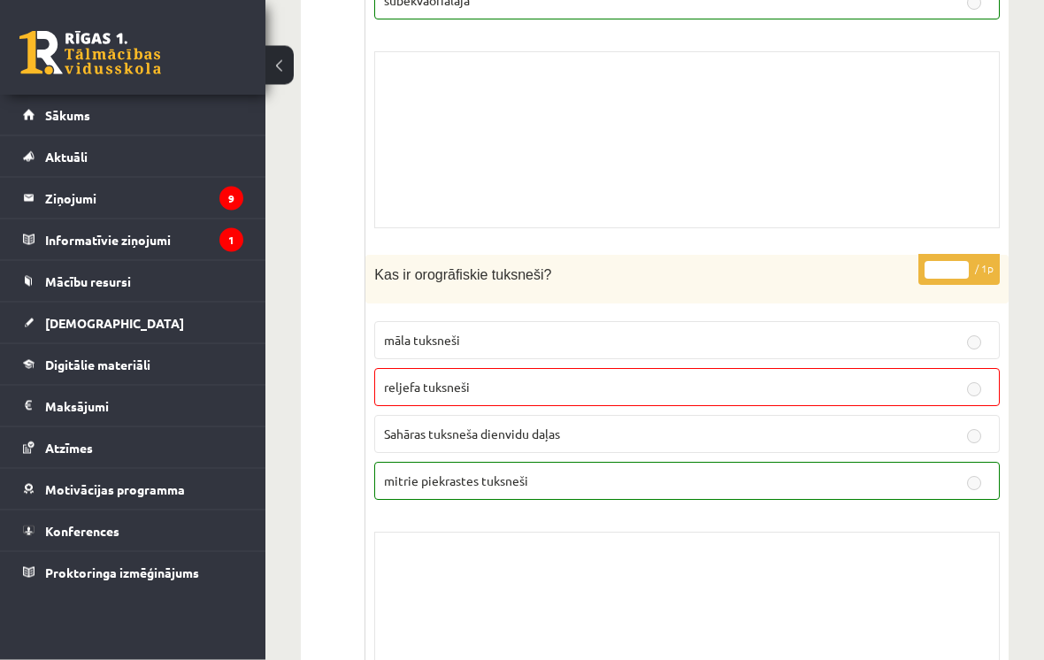
scroll to position [9143, 0]
